Goal: Check status: Check status

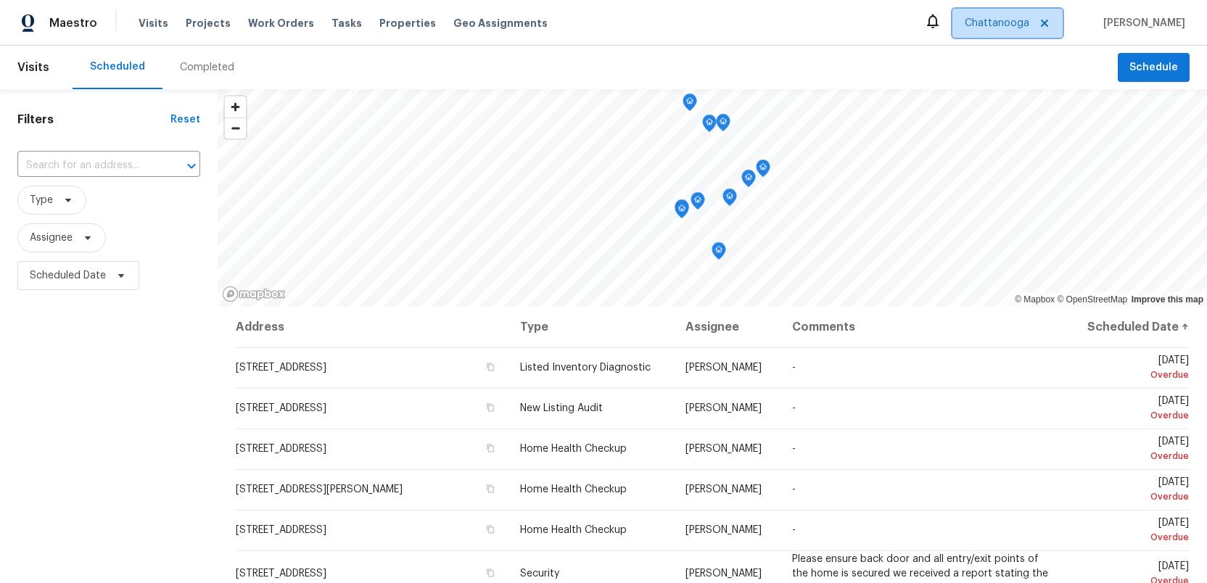
click at [1028, 19] on span "Chattanooga" at bounding box center [996, 23] width 65 height 15
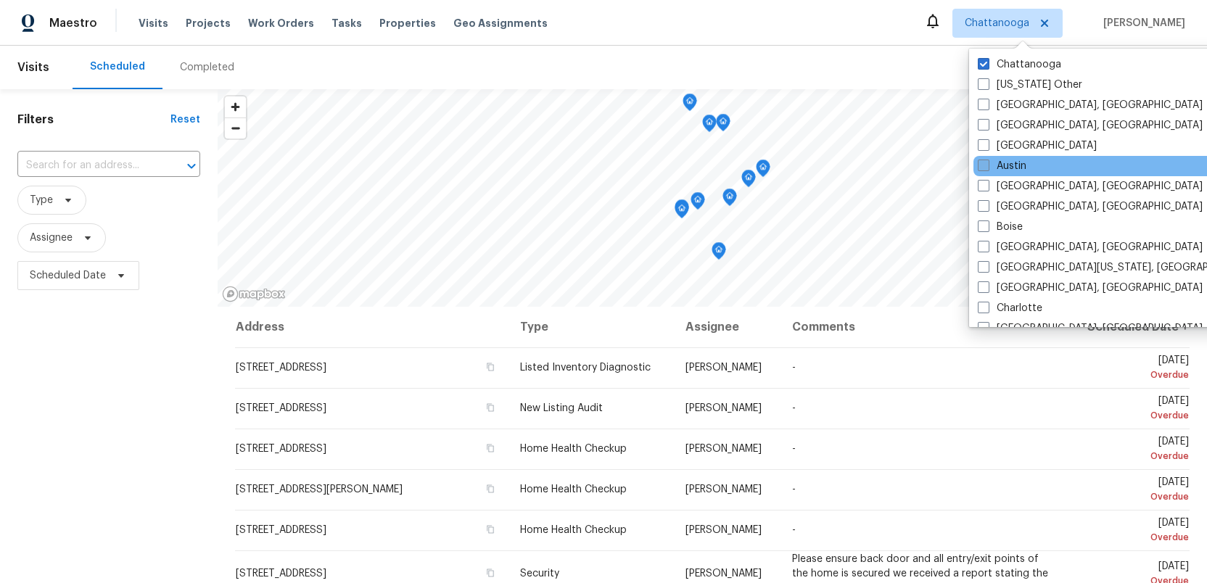
click at [985, 170] on span at bounding box center [983, 166] width 12 height 12
click at [985, 168] on input "Austin" at bounding box center [981, 163] width 9 height 9
checkbox input "true"
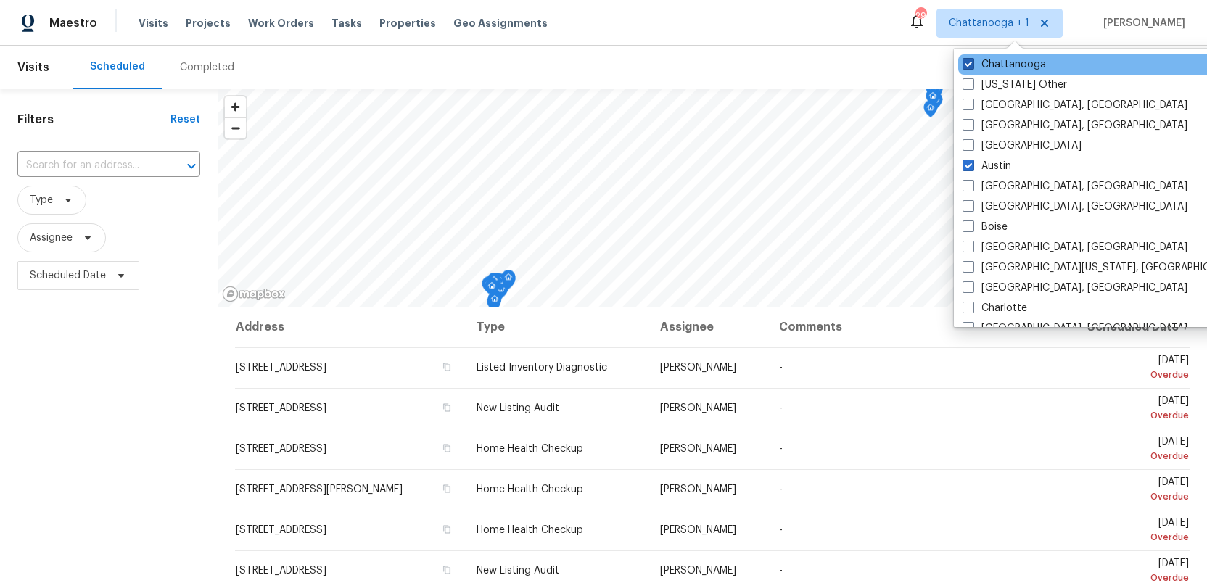
click at [967, 63] on span at bounding box center [968, 64] width 12 height 12
click at [967, 63] on input "Chattanooga" at bounding box center [966, 61] width 9 height 9
checkbox input "false"
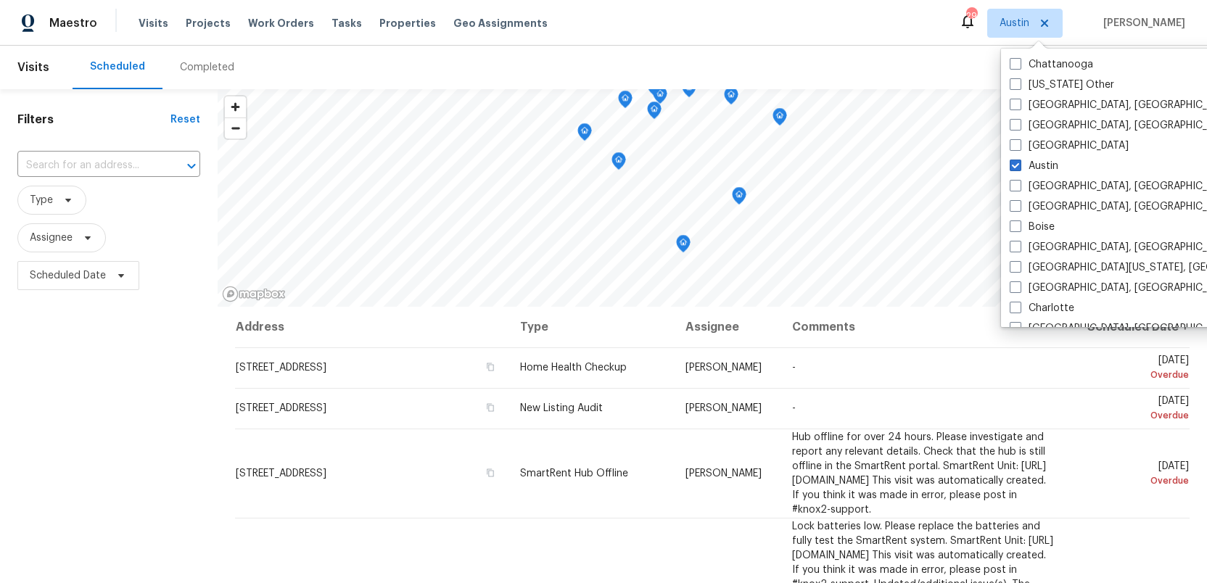
click at [82, 420] on div "Filters Reset ​ Type Assignee Scheduled Date" at bounding box center [109, 431] width 218 height 684
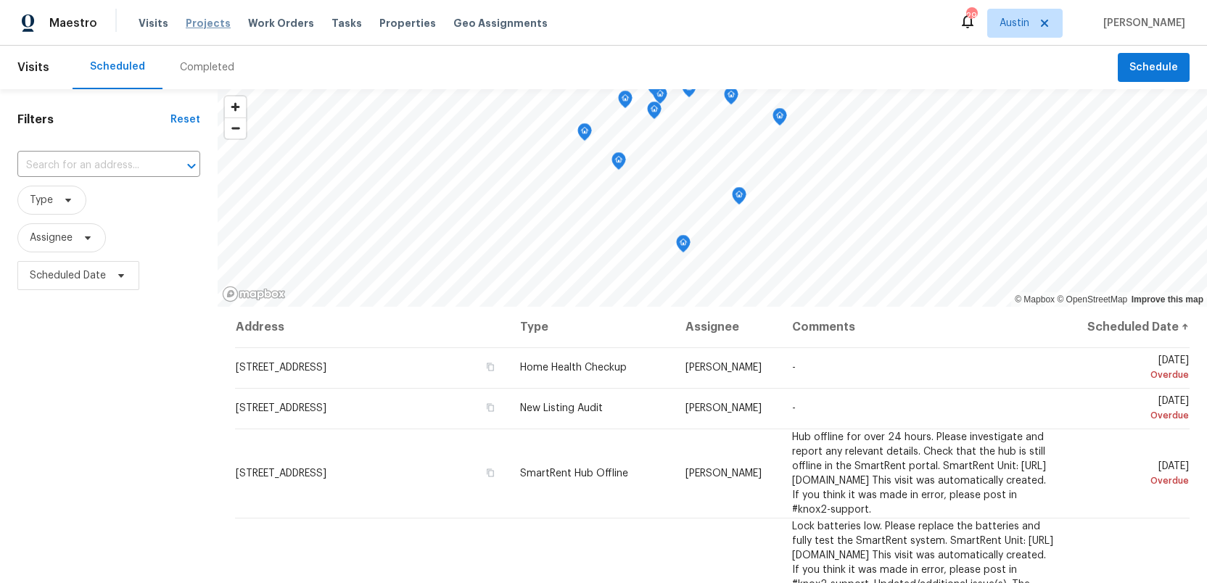
click at [197, 25] on span "Projects" at bounding box center [208, 23] width 45 height 15
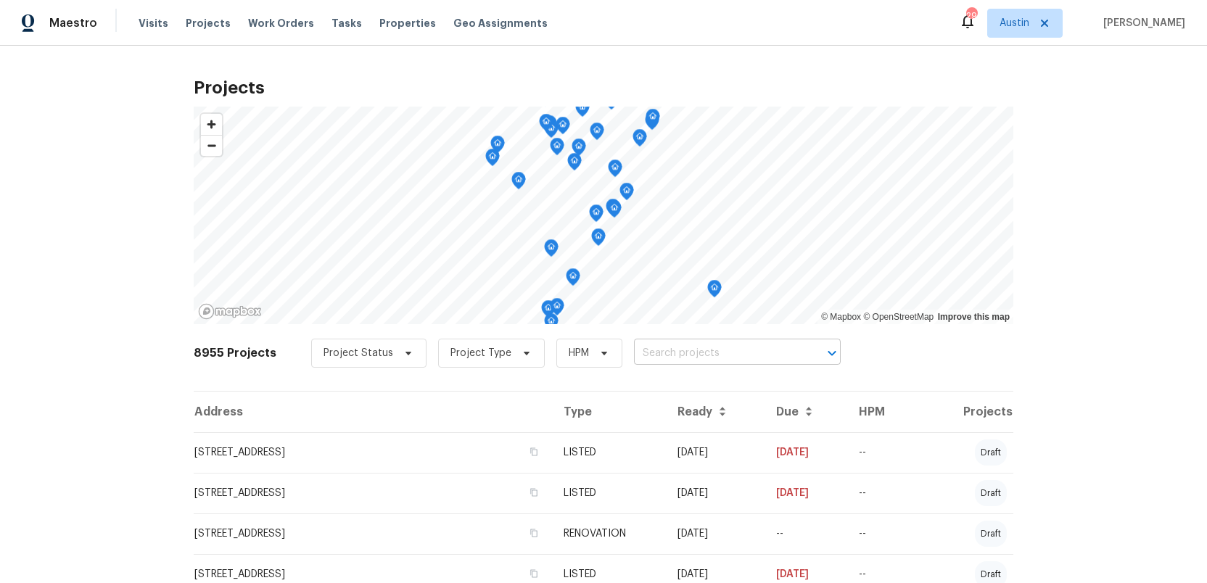
click at [656, 352] on input "text" at bounding box center [717, 353] width 166 height 22
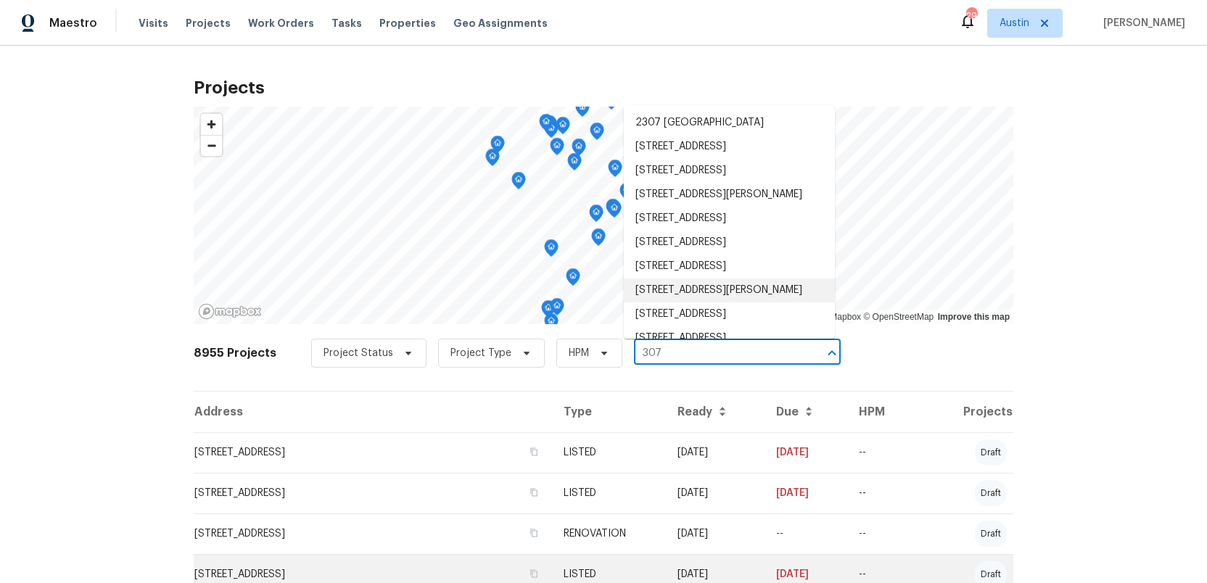
type input "307"
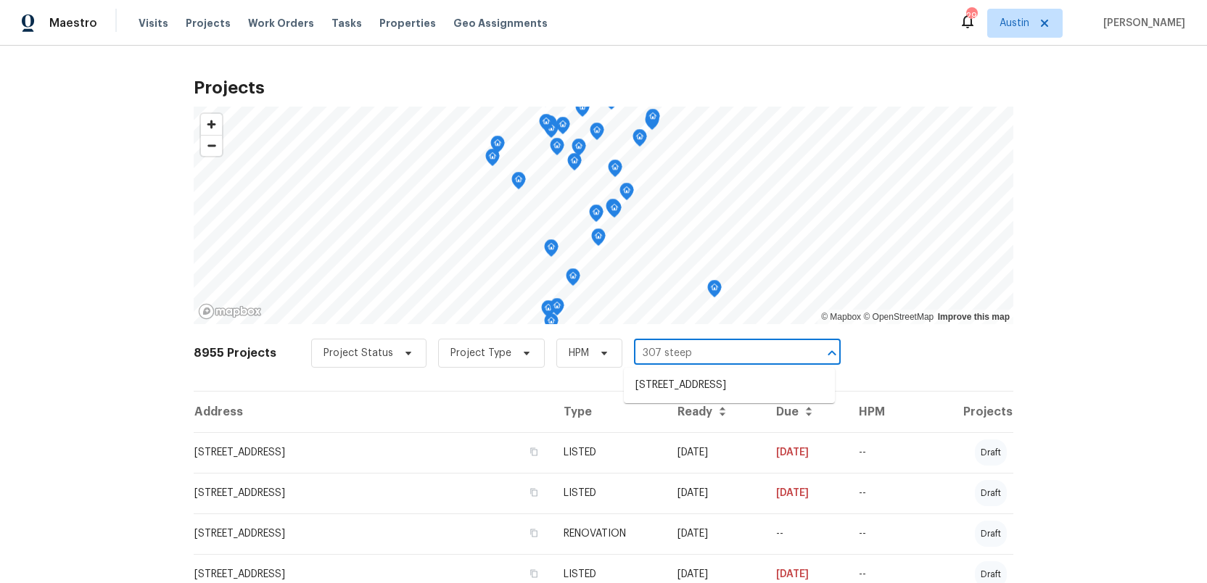
type input "307 steepl"
click at [660, 394] on li "307 Steeplechase Dr, Georgetown, TX 78626" at bounding box center [729, 385] width 211 height 24
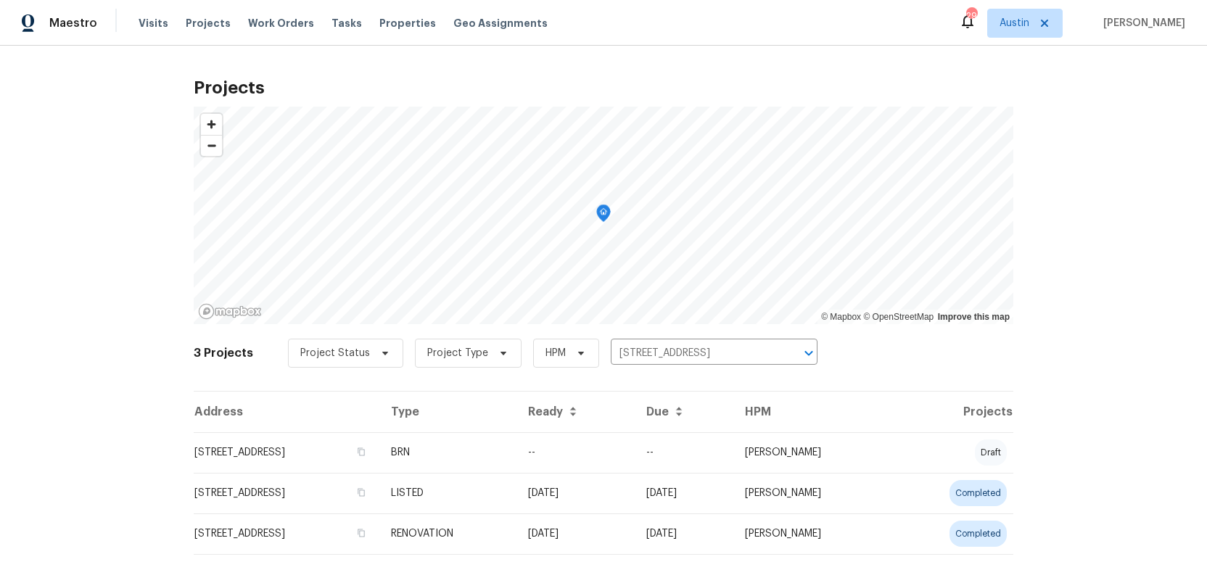
scroll to position [17, 0]
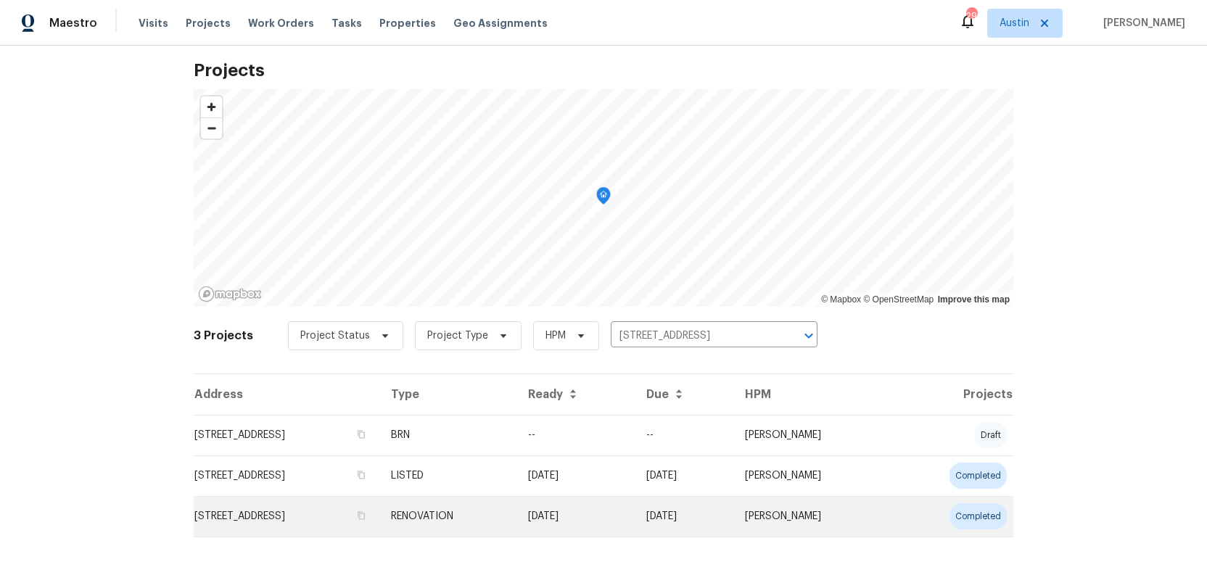
click at [308, 513] on td "307 Steeplechase Dr, Georgetown, TX 78626" at bounding box center [287, 516] width 186 height 41
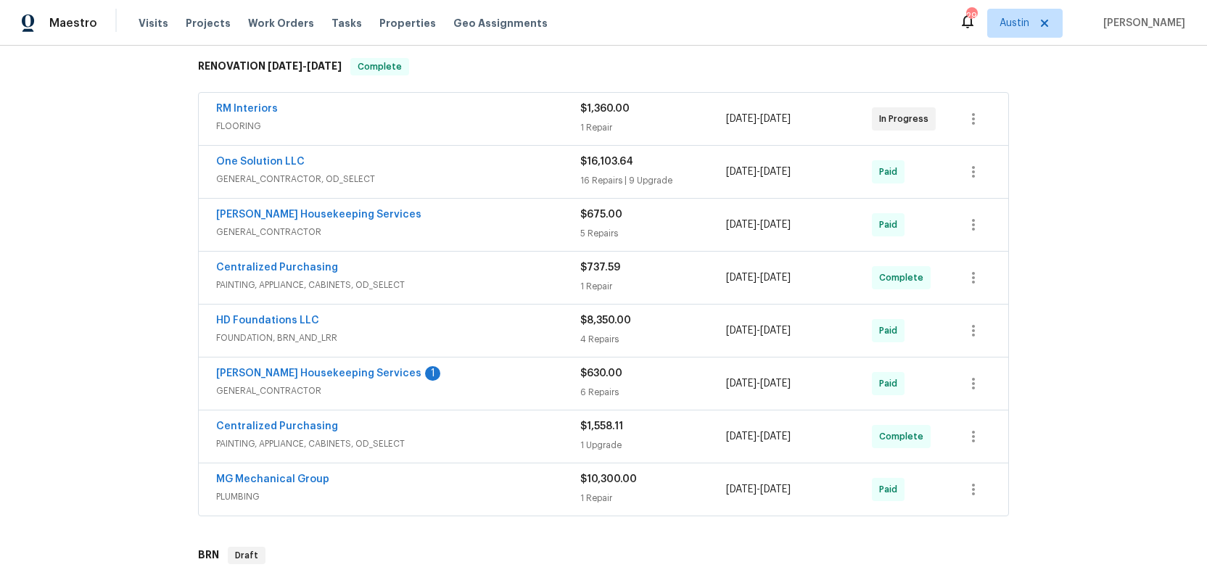
scroll to position [233, 0]
click at [477, 324] on div "HD Foundations LLC" at bounding box center [398, 319] width 364 height 17
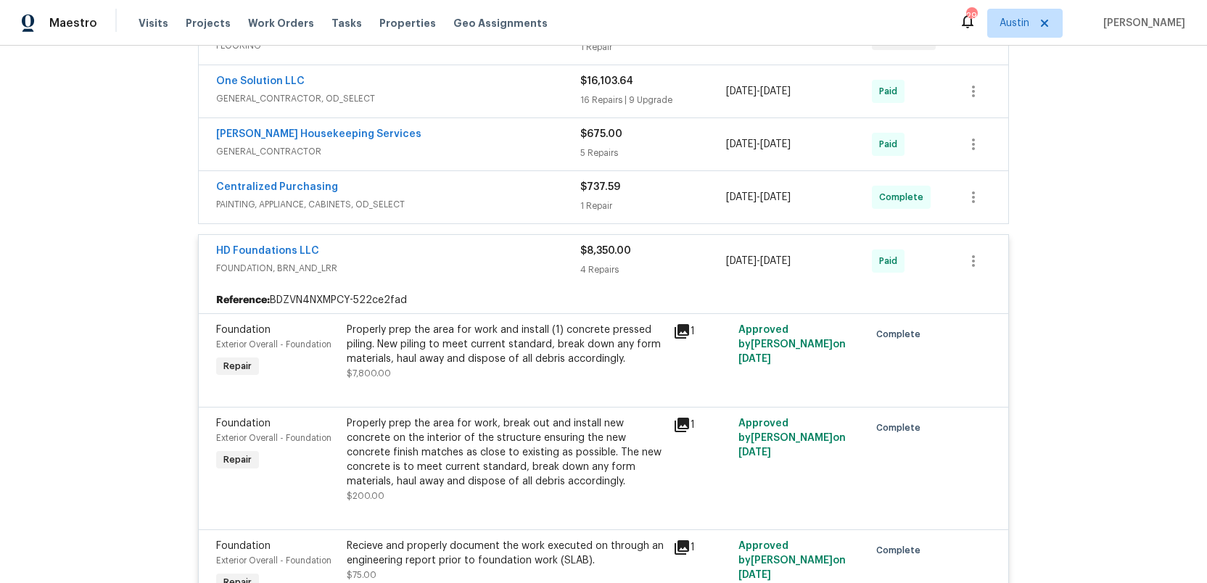
scroll to position [315, 0]
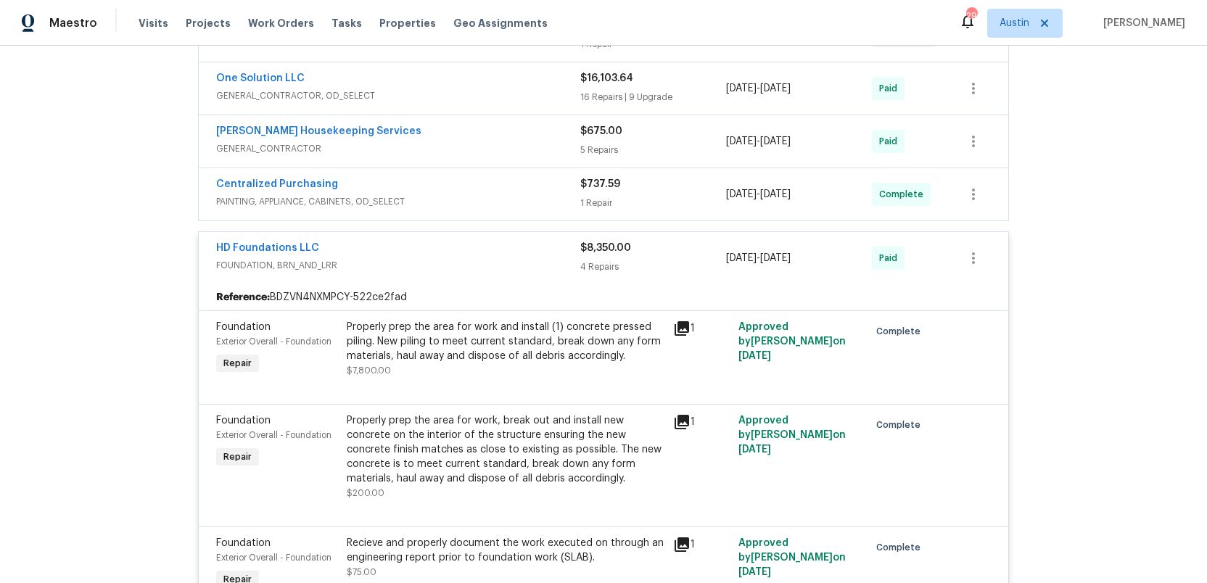
click at [685, 326] on icon at bounding box center [681, 328] width 15 height 15
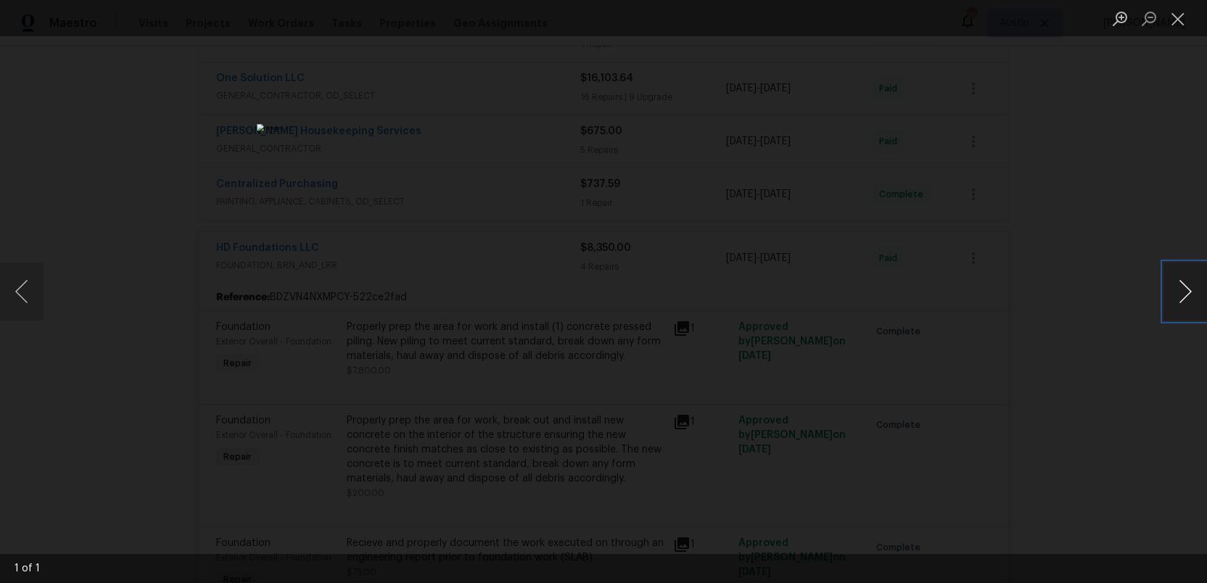
click at [1183, 290] on button "Next image" at bounding box center [1185, 292] width 44 height 58
click at [1179, 13] on button "Close lightbox" at bounding box center [1177, 18] width 29 height 25
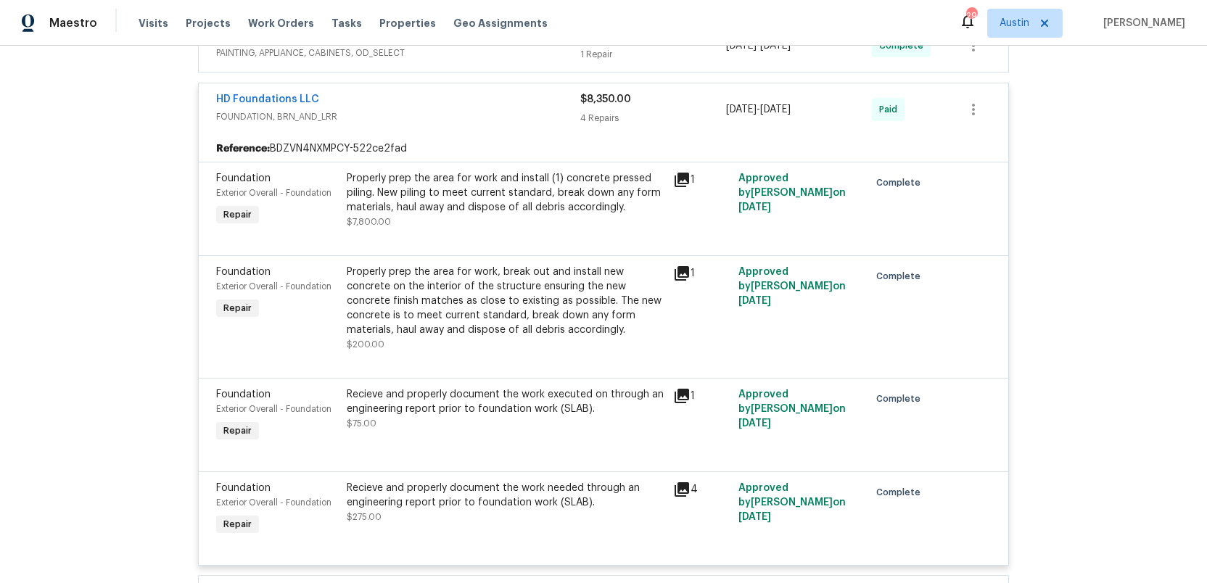
scroll to position [464, 0]
click at [682, 273] on icon at bounding box center [681, 272] width 15 height 15
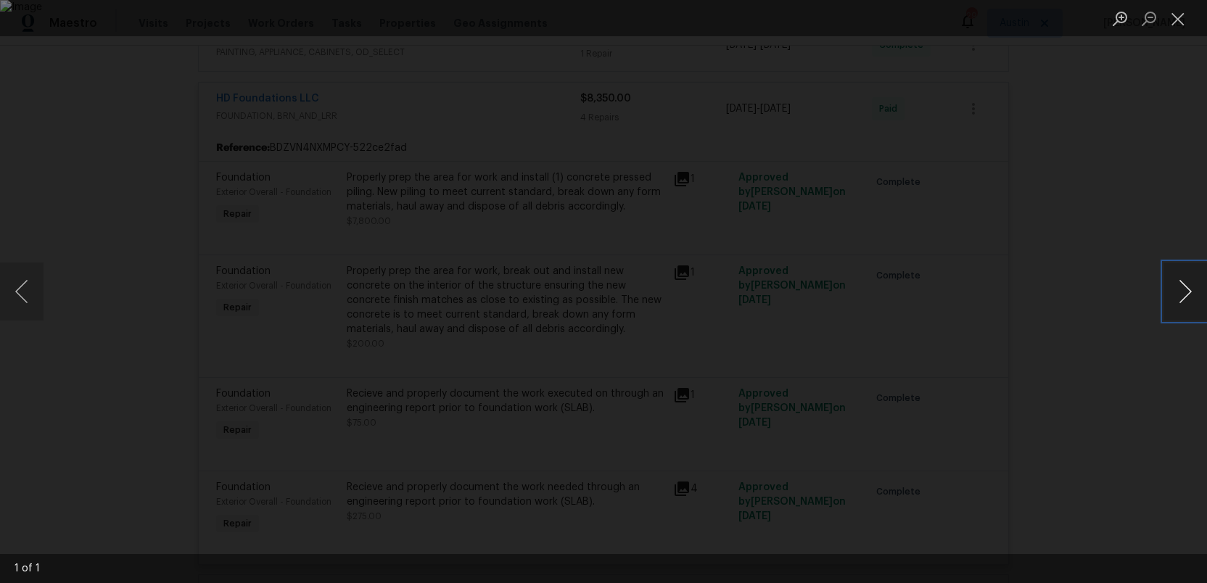
click at [1178, 291] on button "Next image" at bounding box center [1185, 292] width 44 height 58
click at [1177, 22] on button "Close lightbox" at bounding box center [1177, 18] width 29 height 25
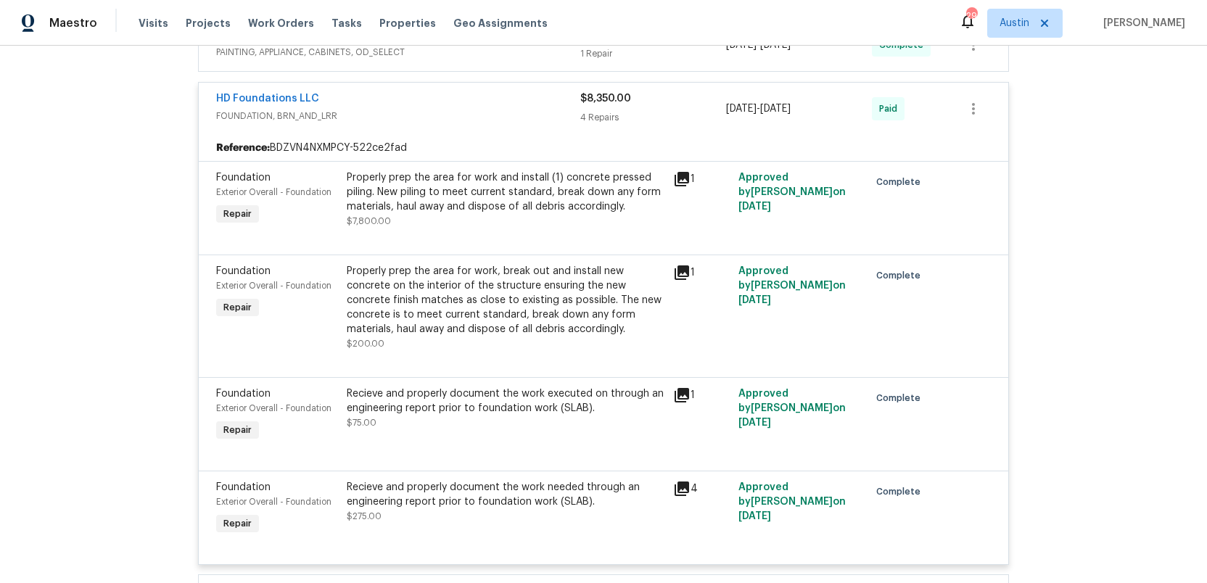
click at [685, 391] on icon at bounding box center [681, 395] width 15 height 15
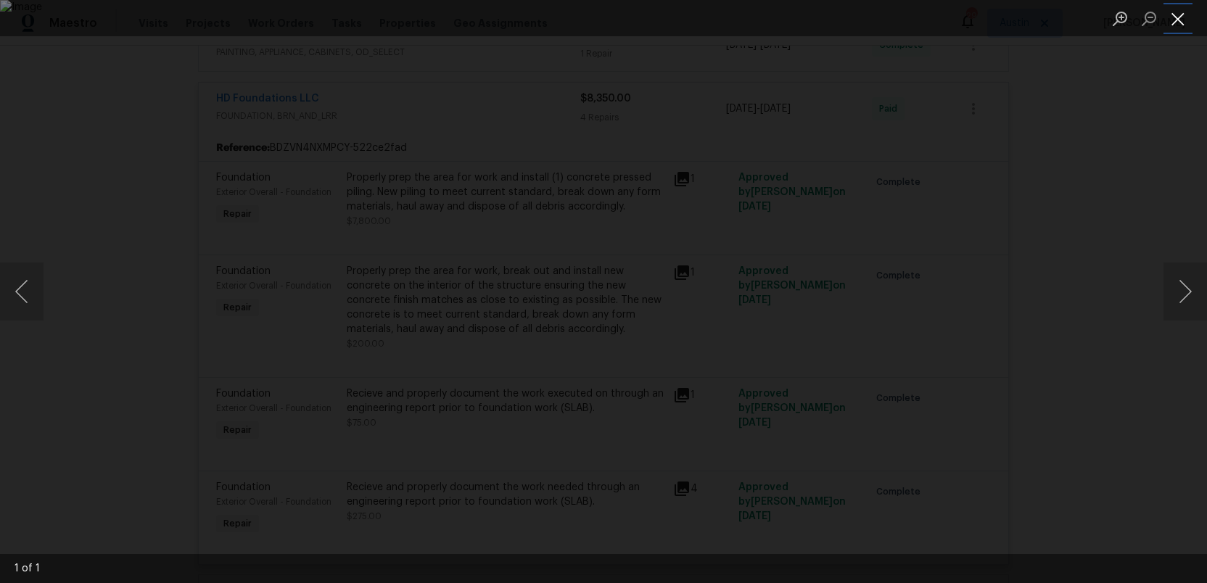
click at [1182, 16] on button "Close lightbox" at bounding box center [1177, 18] width 29 height 25
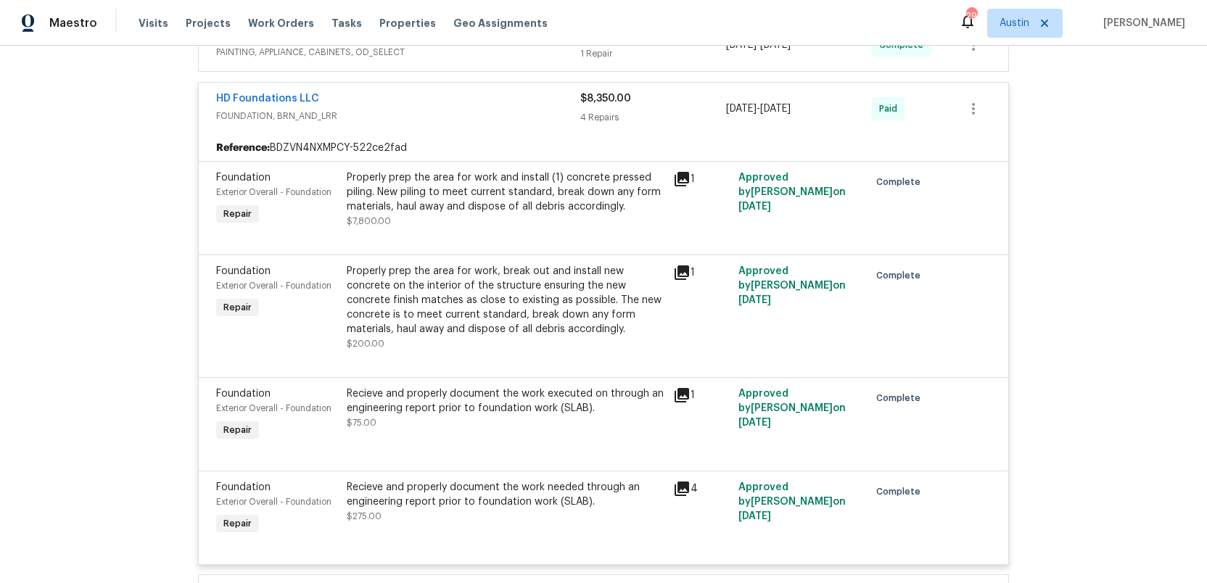
click at [682, 490] on icon at bounding box center [681, 488] width 15 height 15
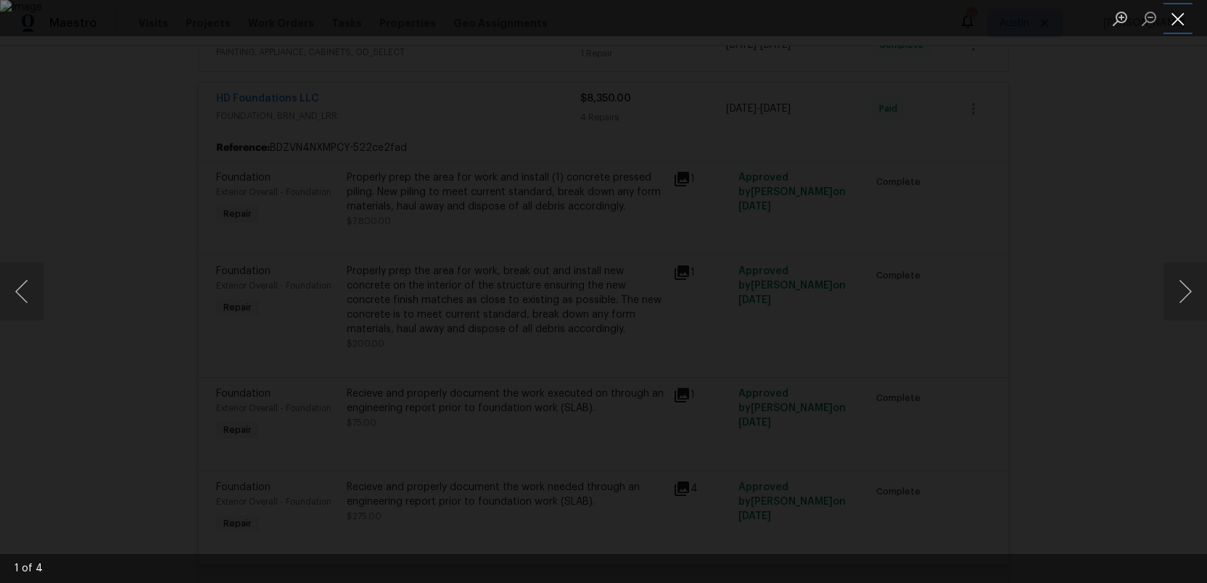
click at [1181, 17] on button "Close lightbox" at bounding box center [1177, 18] width 29 height 25
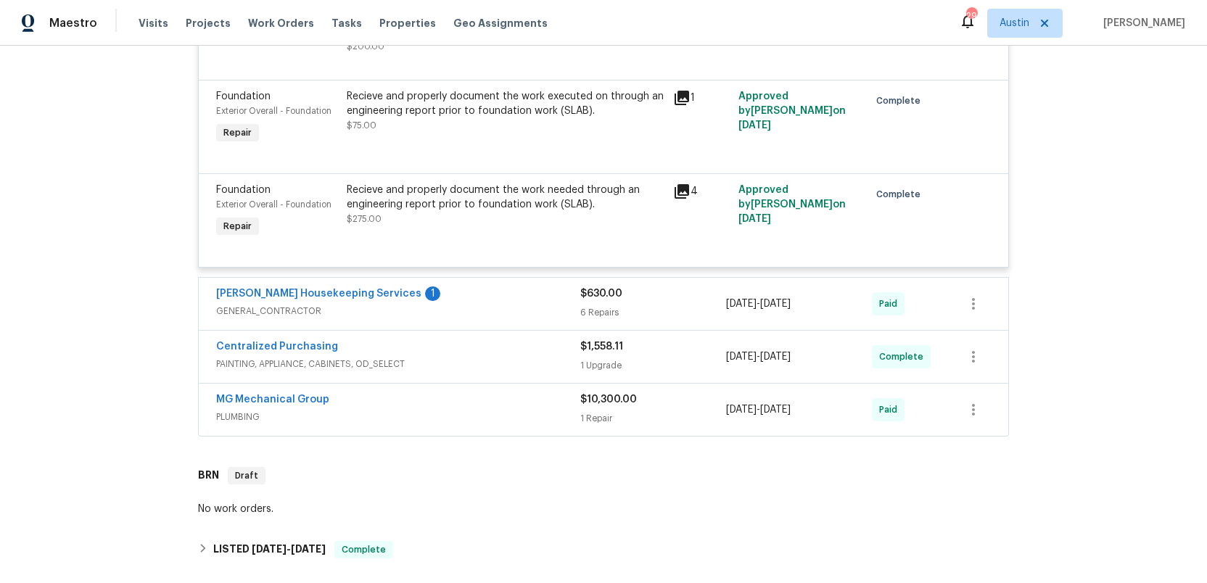
scroll to position [772, 0]
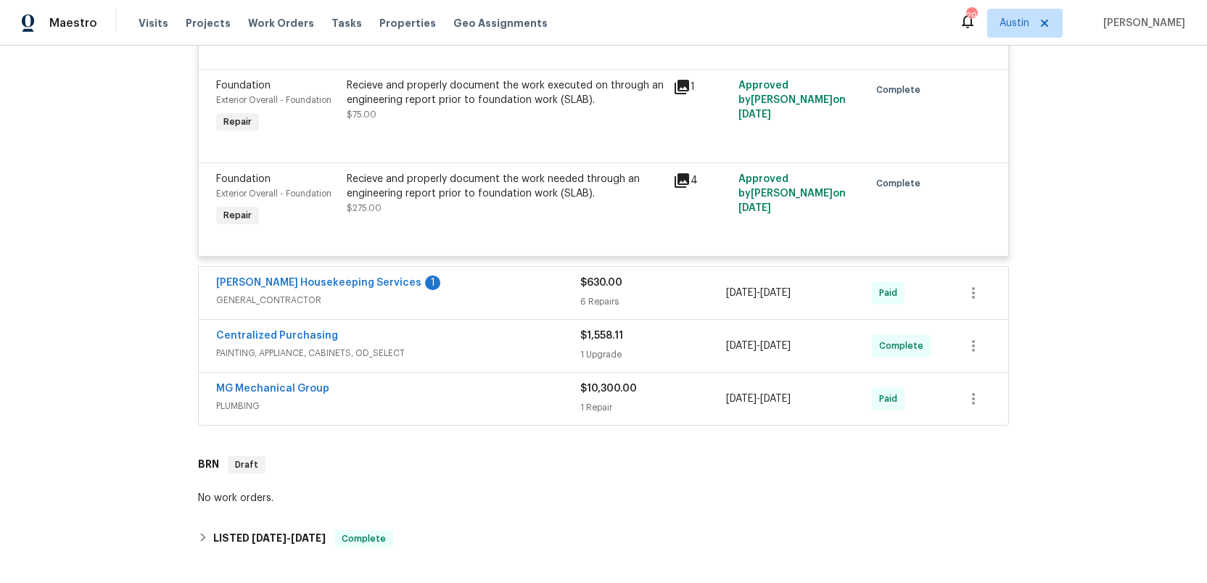
click at [537, 408] on span "PLUMBING" at bounding box center [398, 406] width 364 height 15
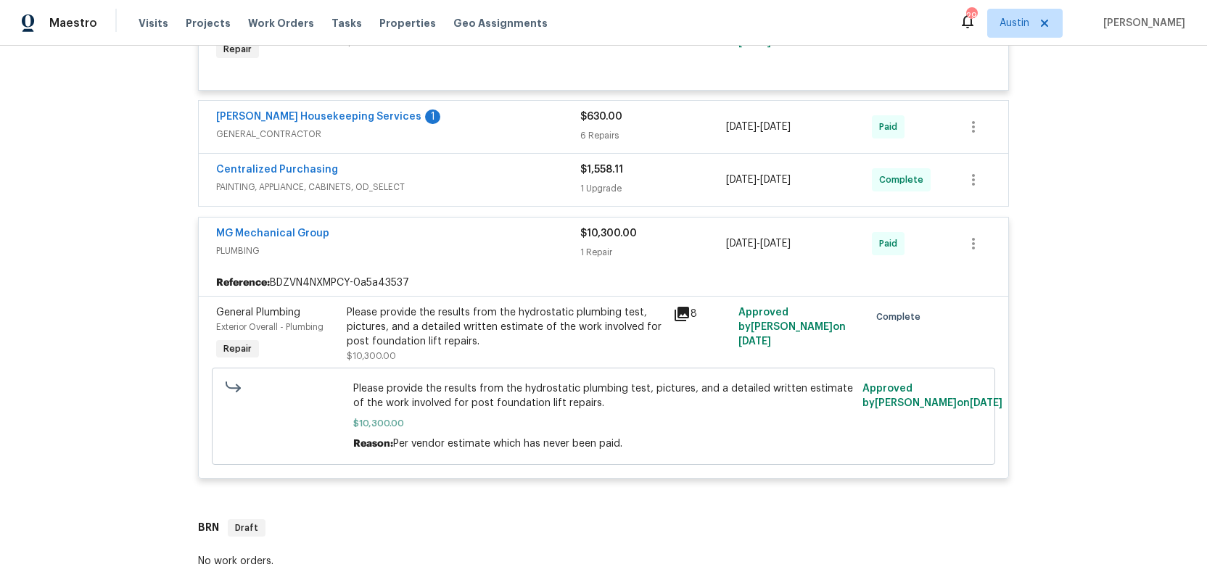
scroll to position [943, 0]
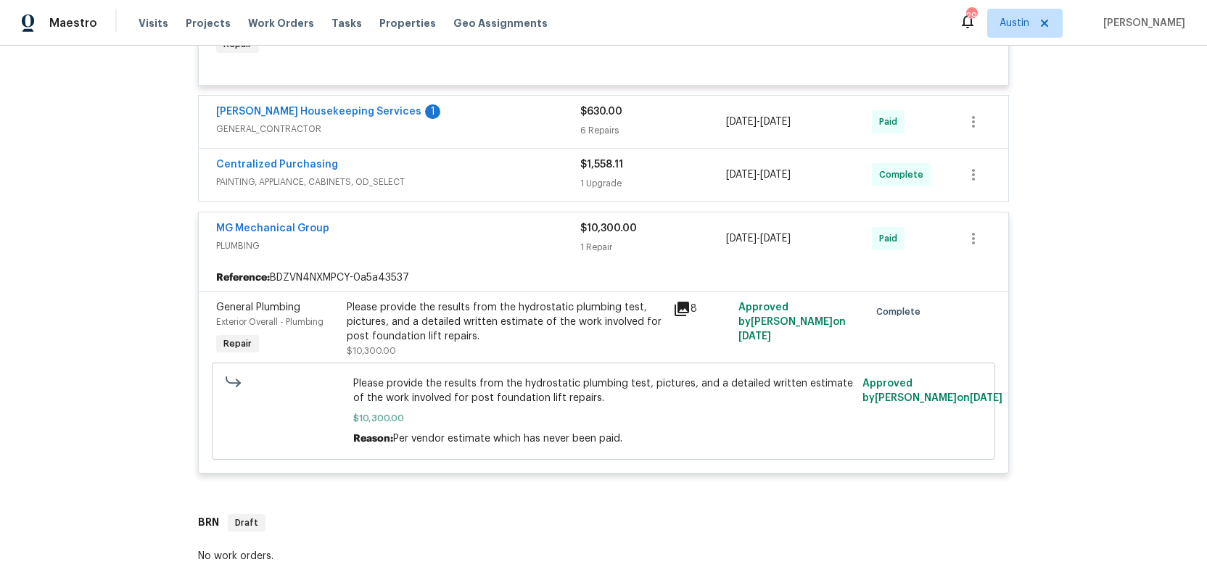
click at [684, 310] on icon at bounding box center [681, 309] width 15 height 15
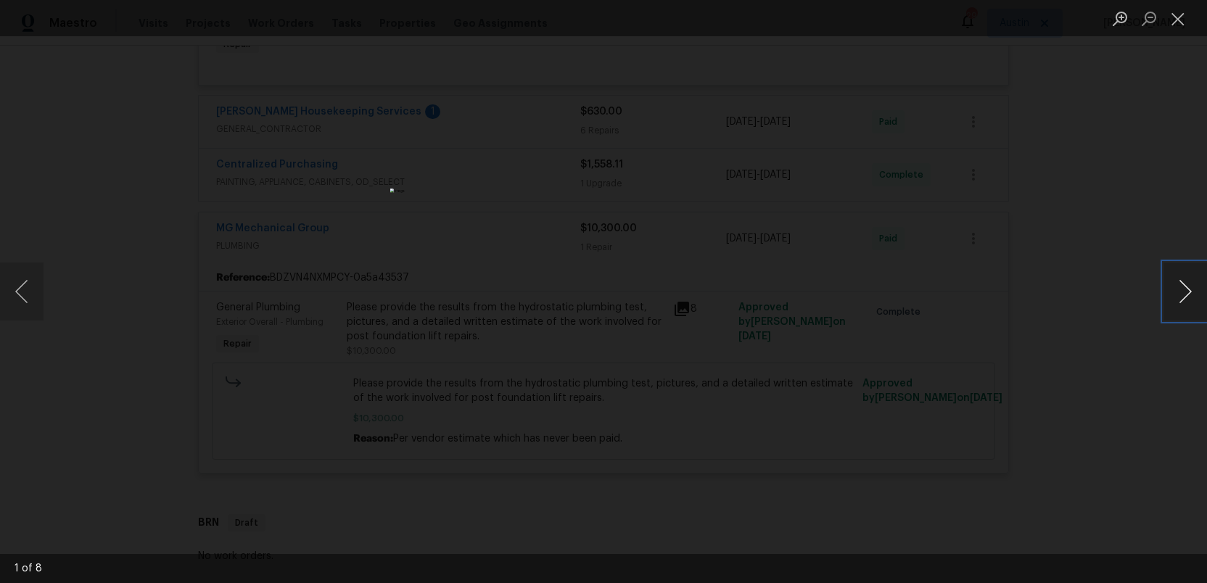
click at [1185, 292] on button "Next image" at bounding box center [1185, 292] width 44 height 58
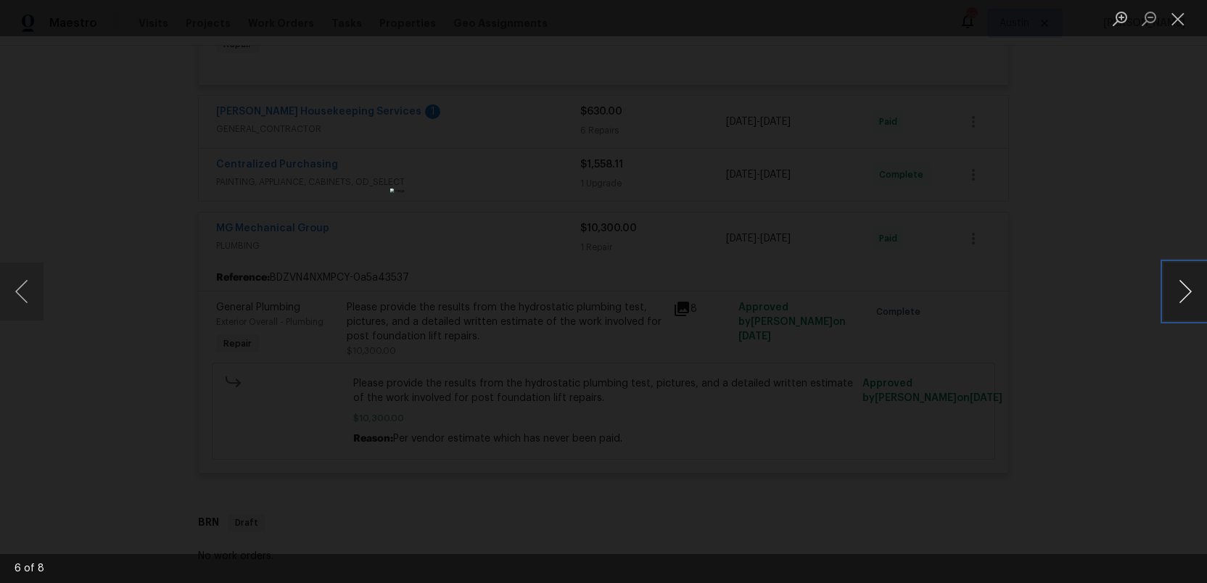
click at [1185, 292] on button "Next image" at bounding box center [1185, 292] width 44 height 58
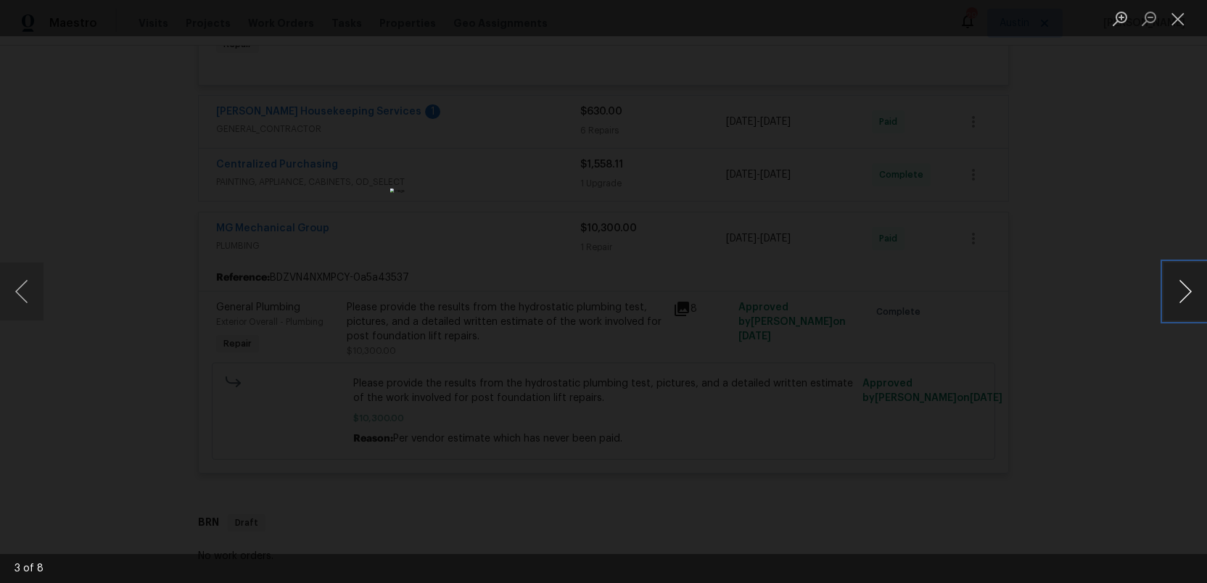
click at [1185, 292] on button "Next image" at bounding box center [1185, 292] width 44 height 58
click at [1176, 12] on button "Close lightbox" at bounding box center [1177, 18] width 29 height 25
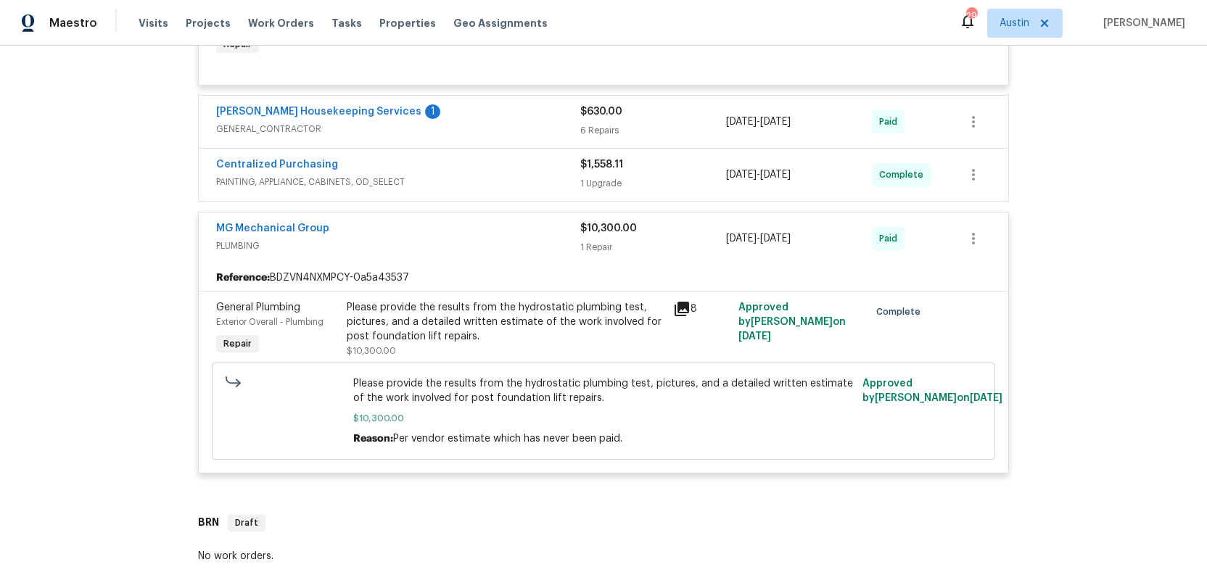
click at [403, 231] on div "MG Mechanical Group" at bounding box center [398, 229] width 364 height 17
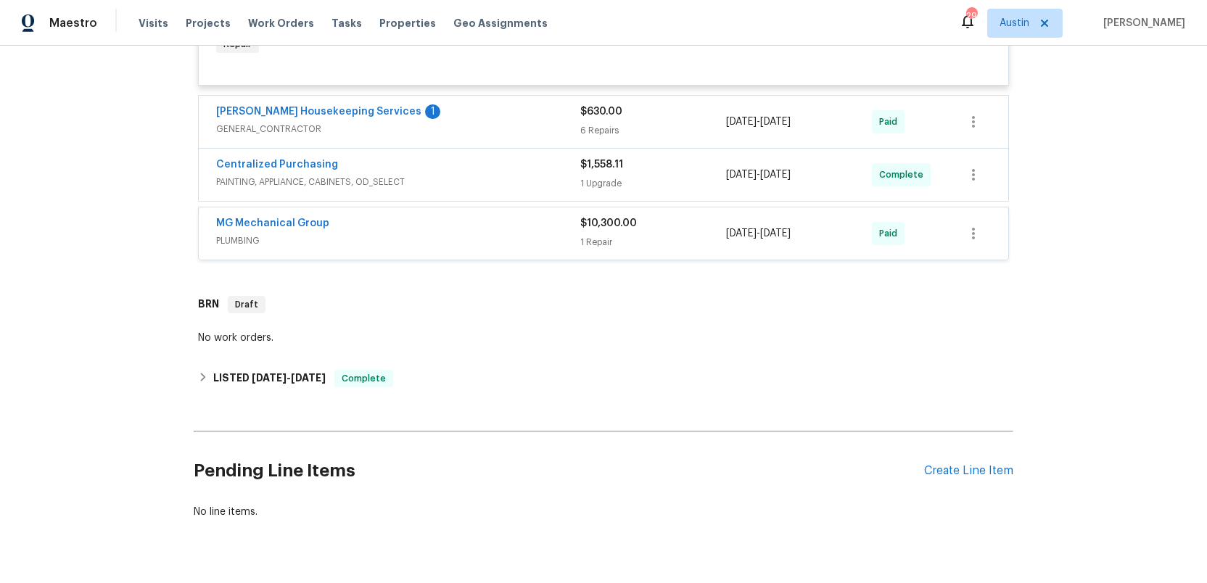
scroll to position [940, 0]
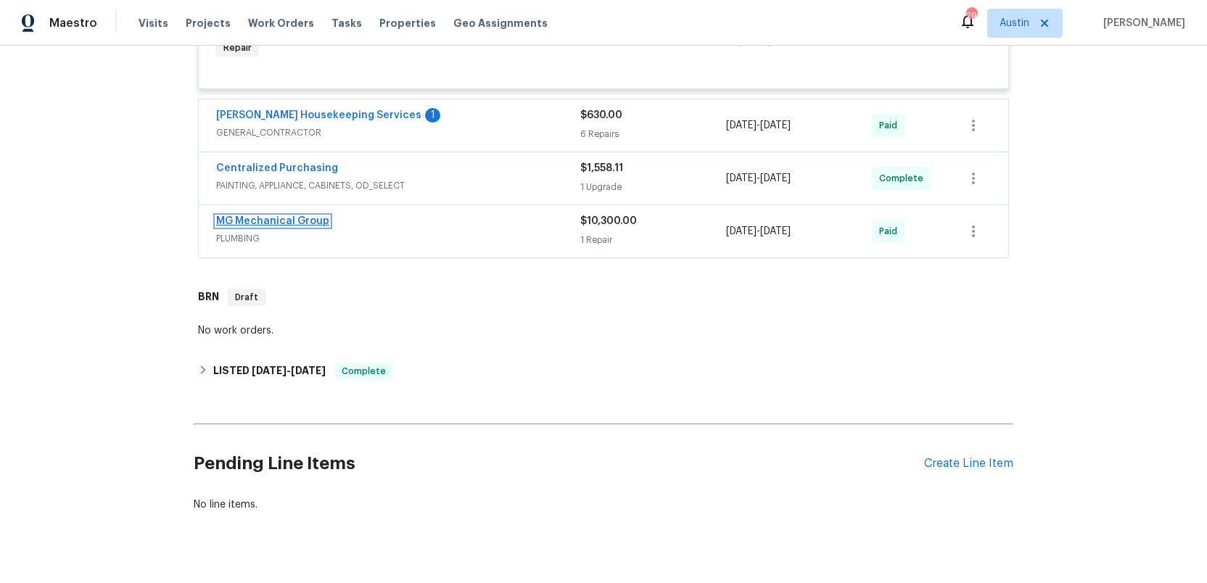
click at [299, 220] on link "MG Mechanical Group" at bounding box center [272, 221] width 113 height 10
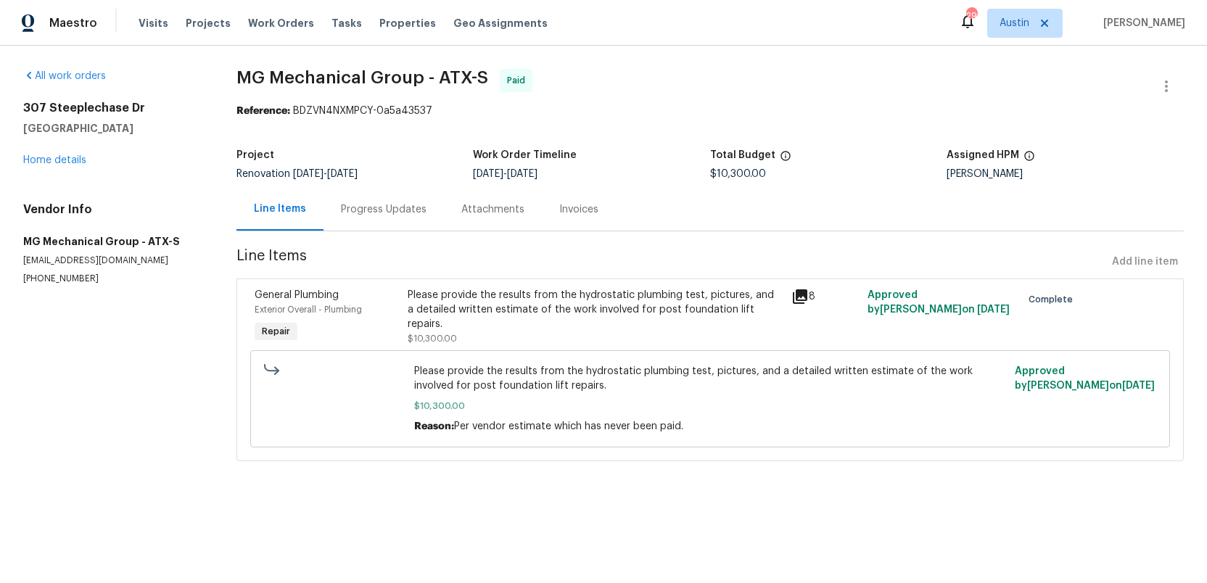
click at [396, 208] on div "Progress Updates" at bounding box center [384, 209] width 86 height 15
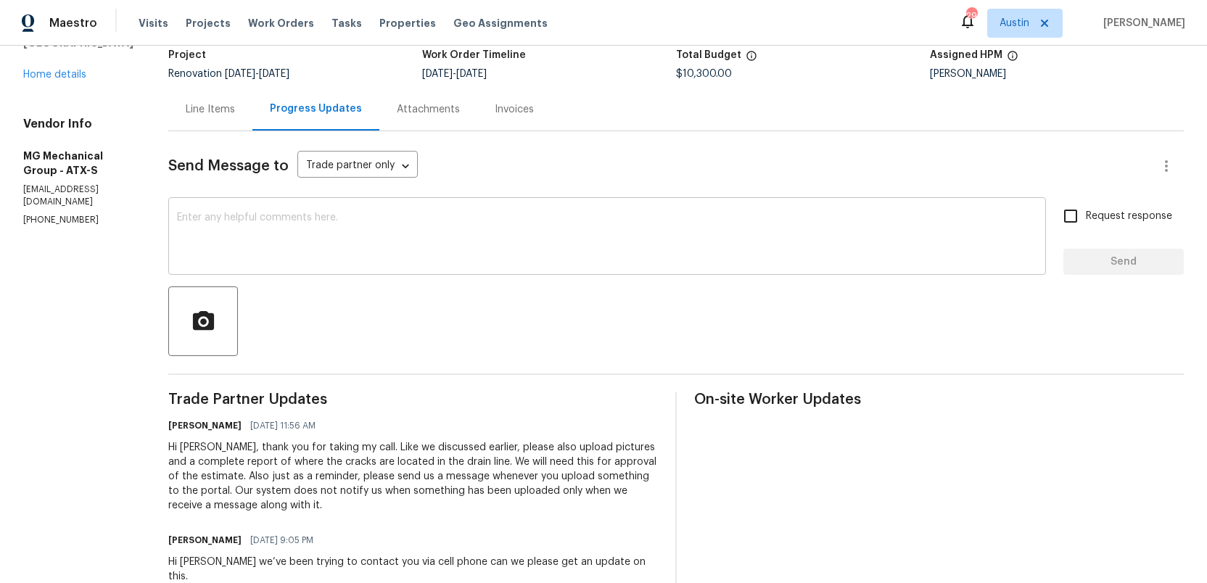
scroll to position [70, 0]
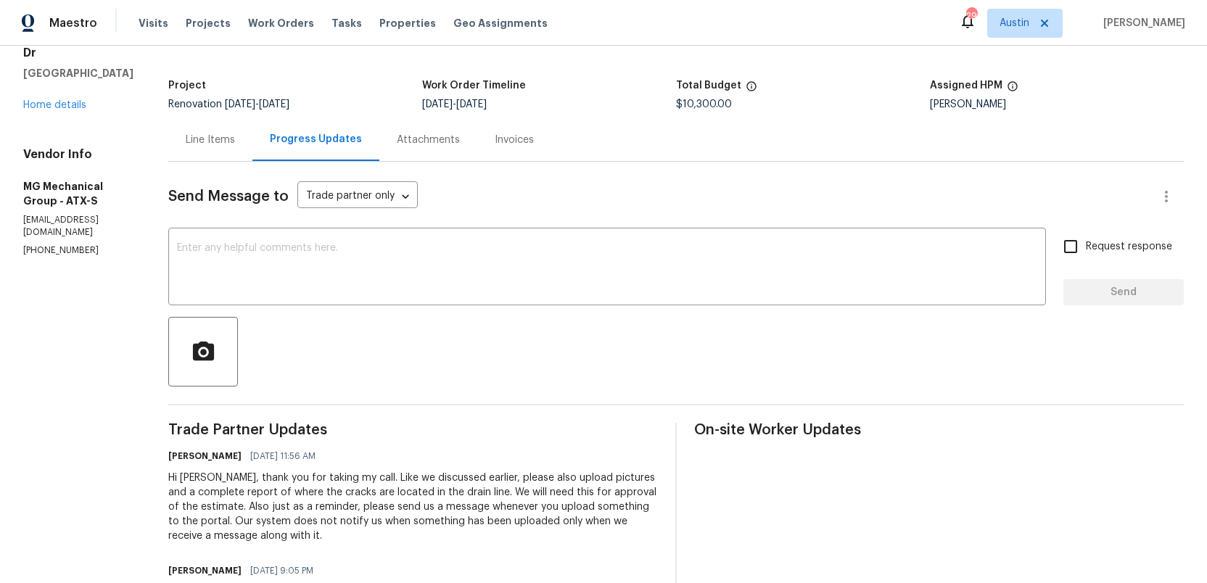
click at [220, 141] on div "Line Items" at bounding box center [210, 140] width 49 height 15
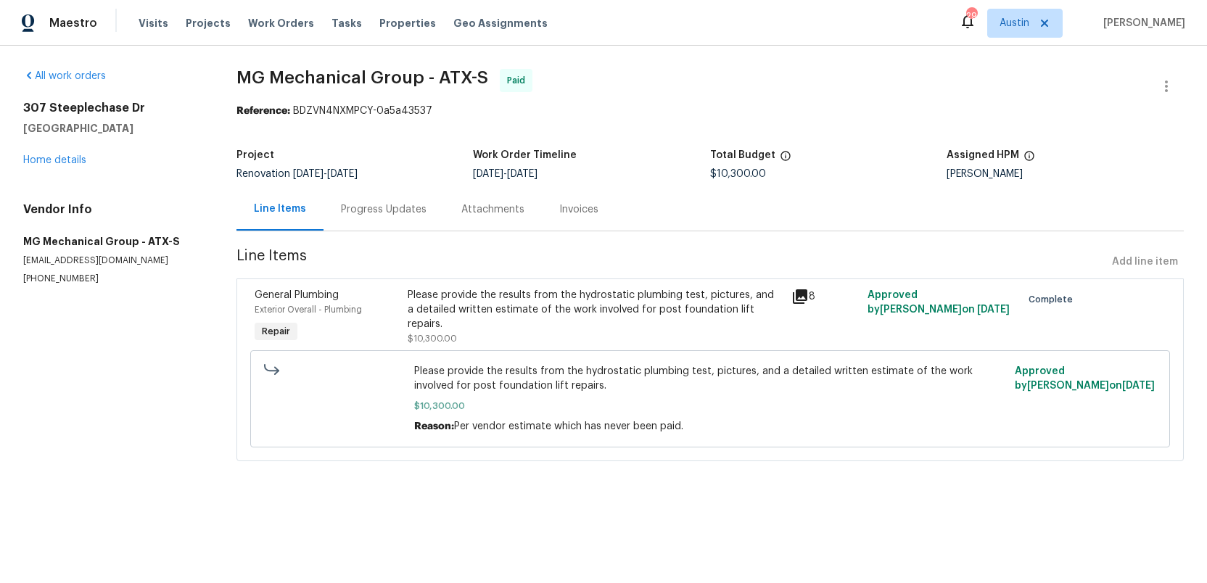
click at [801, 294] on icon at bounding box center [800, 296] width 15 height 15
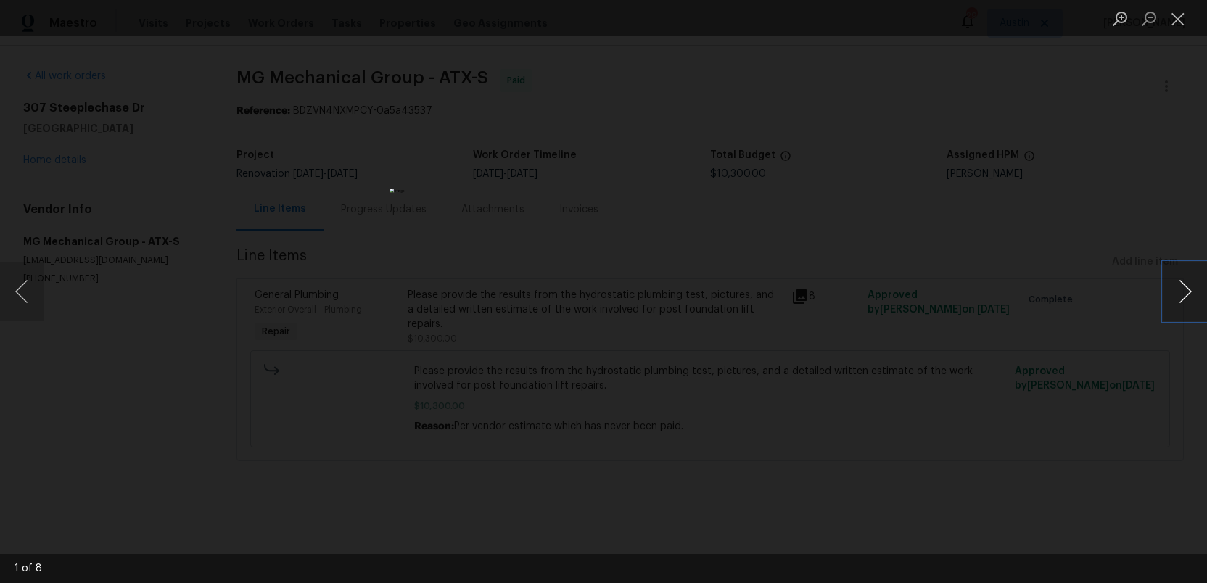
click at [1183, 293] on button "Next image" at bounding box center [1185, 292] width 44 height 58
click at [1179, 297] on button "Next image" at bounding box center [1185, 292] width 44 height 58
click at [1179, 296] on button "Next image" at bounding box center [1185, 292] width 44 height 58
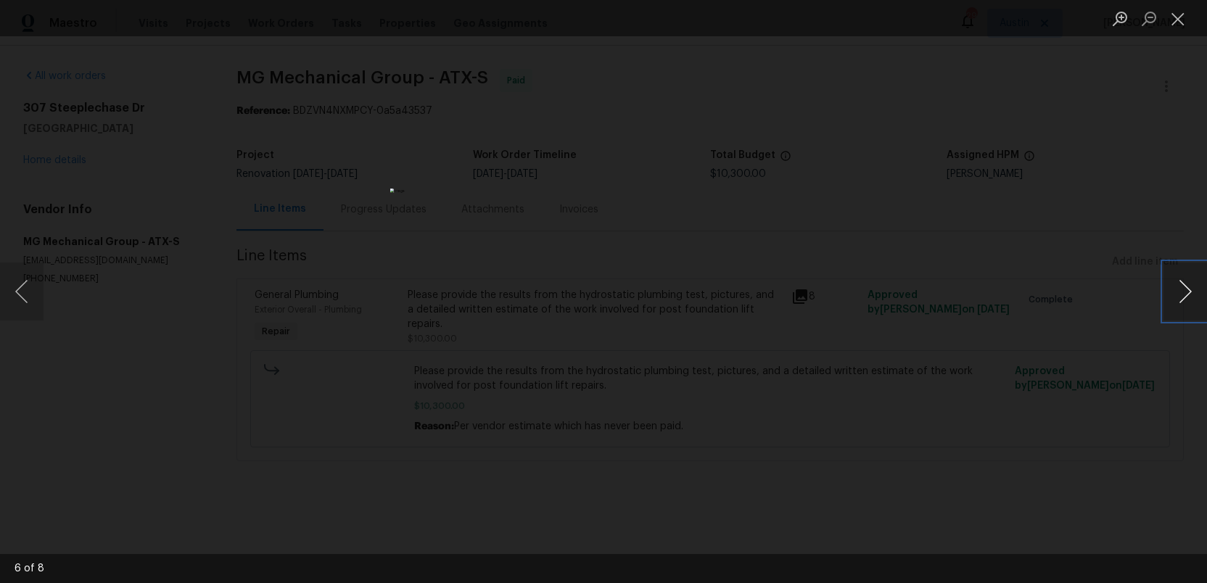
click at [1179, 296] on button "Next image" at bounding box center [1185, 292] width 44 height 58
click at [3, 297] on button "Previous image" at bounding box center [22, 292] width 44 height 58
click at [1186, 287] on button "Next image" at bounding box center [1185, 292] width 44 height 58
click at [1173, 17] on button "Close lightbox" at bounding box center [1177, 18] width 29 height 25
